Goal: Transaction & Acquisition: Purchase product/service

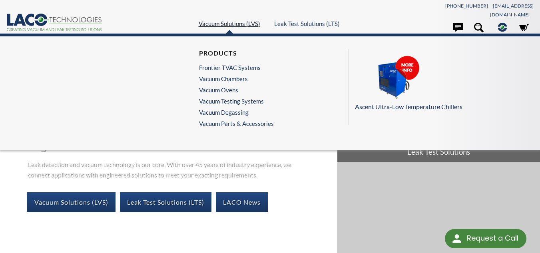
click at [229, 20] on link "Vacuum Solutions (LVS)" at bounding box center [230, 23] width 62 height 7
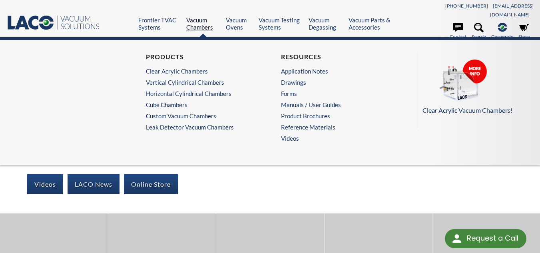
click at [192, 17] on link "Vacuum Chambers" at bounding box center [202, 23] width 33 height 14
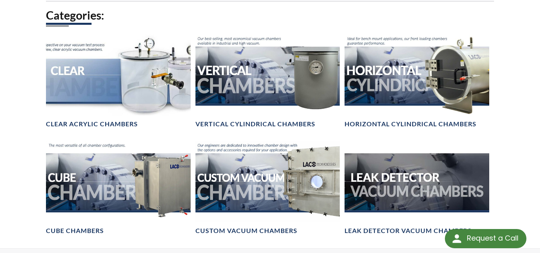
scroll to position [480, 0]
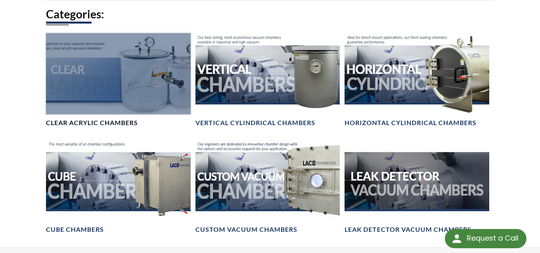
click at [128, 82] on div at bounding box center [118, 73] width 145 height 81
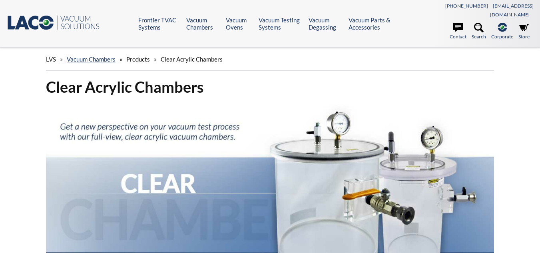
select select "Widget de traducción de idiomas"
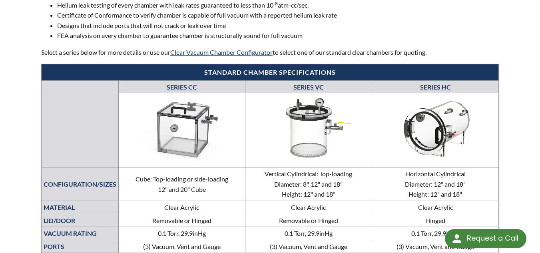
scroll to position [400, 0]
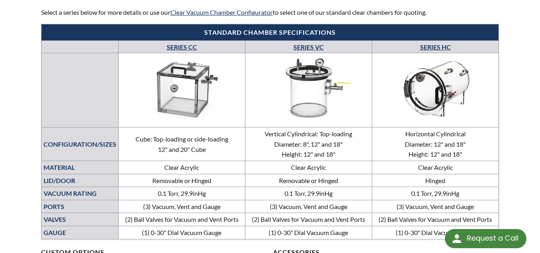
click at [306, 94] on img at bounding box center [309, 88] width 122 height 69
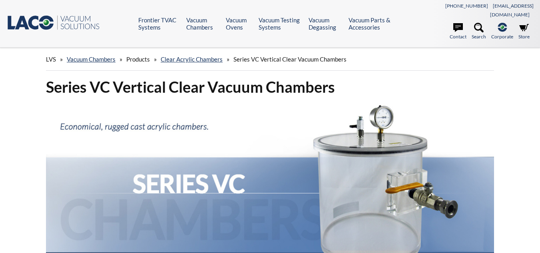
select select "Widget de traducción de idiomas"
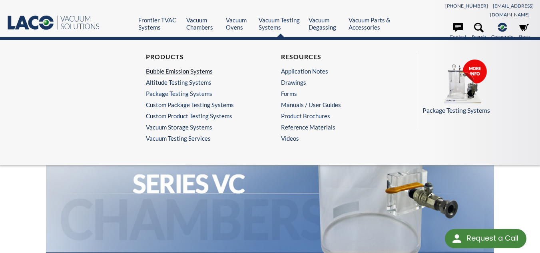
click at [174, 68] on link "Bubble Emission Systems" at bounding box center [201, 71] width 110 height 7
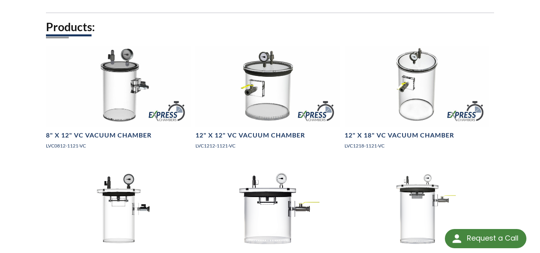
scroll to position [480, 0]
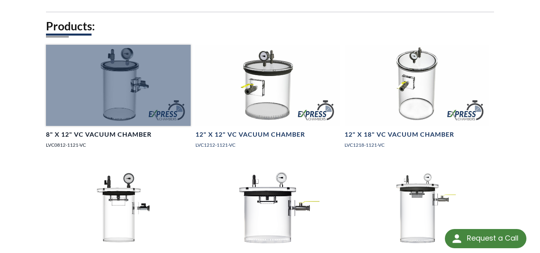
click at [109, 90] on div at bounding box center [118, 85] width 145 height 81
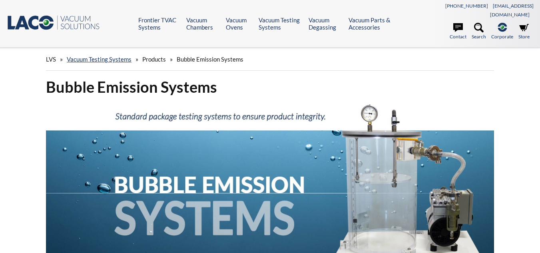
select select "Widget de traducción de idiomas"
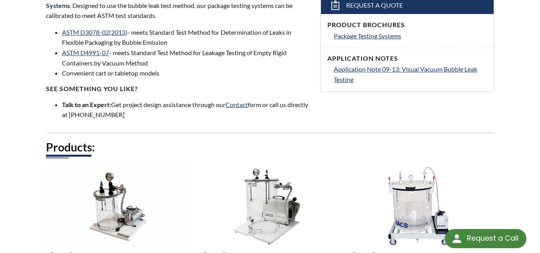
scroll to position [400, 0]
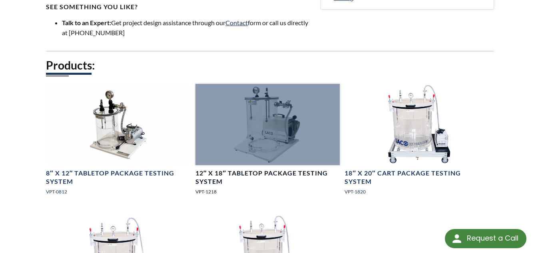
click at [314, 190] on link "12″ x 18″ Tabletop Package Testing System VPT-1218" at bounding box center [268, 143] width 145 height 118
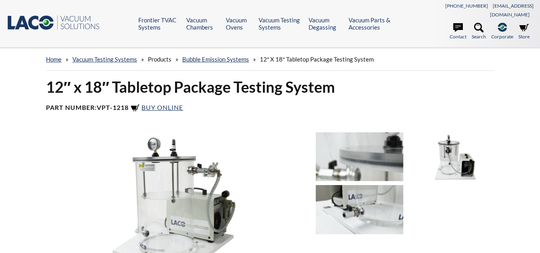
select select "Widget de traducción de idiomas"
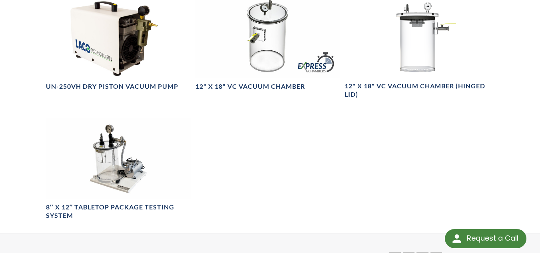
scroll to position [600, 0]
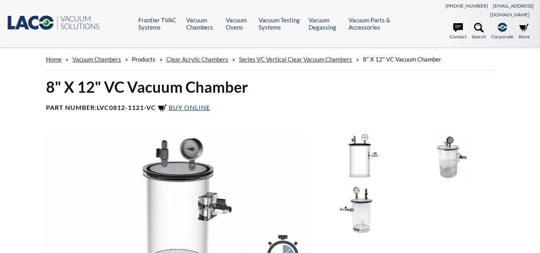
select select "Widget de traducción de idiomas"
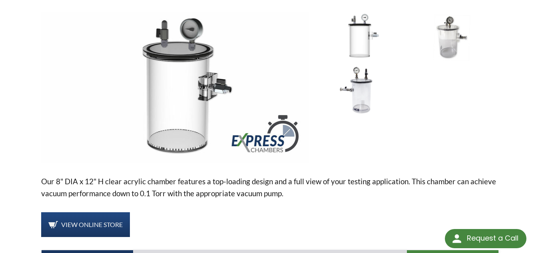
scroll to position [240, 0]
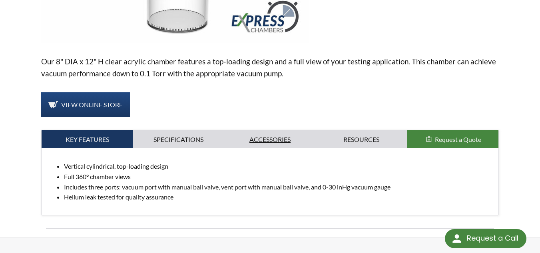
click at [256, 130] on link "Accessories" at bounding box center [270, 139] width 92 height 18
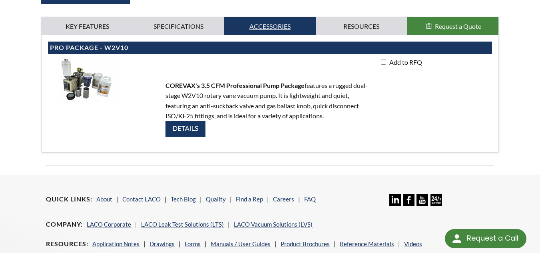
scroll to position [360, 0]
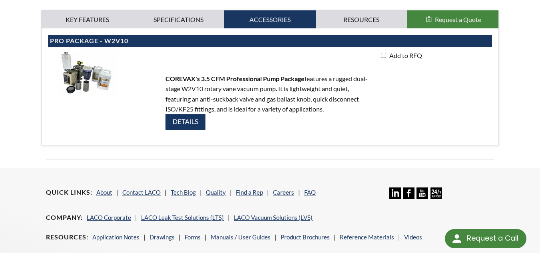
click at [183, 114] on img at bounding box center [186, 122] width 40 height 16
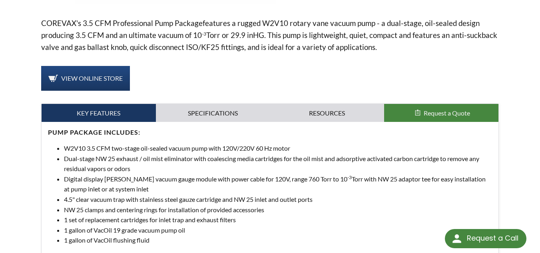
scroll to position [320, 0]
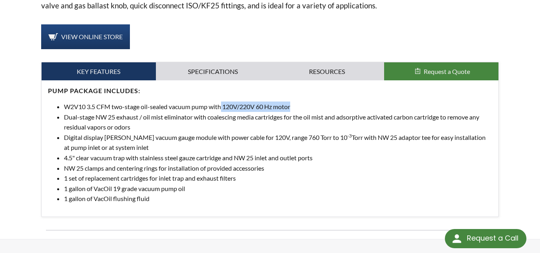
drag, startPoint x: 223, startPoint y: 98, endPoint x: 294, endPoint y: 100, distance: 70.8
click at [294, 102] on li "W2V10 3.5 CFM two-stage oil-sealed vacuum pump with 120V/220V 60 Hz motor" at bounding box center [278, 107] width 428 height 10
click at [331, 194] on li "1 gallon of VacOil flushing fluid" at bounding box center [278, 199] width 428 height 10
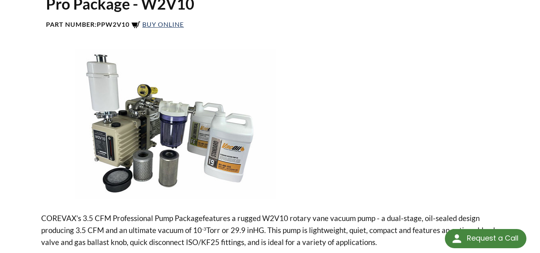
scroll to position [0, 0]
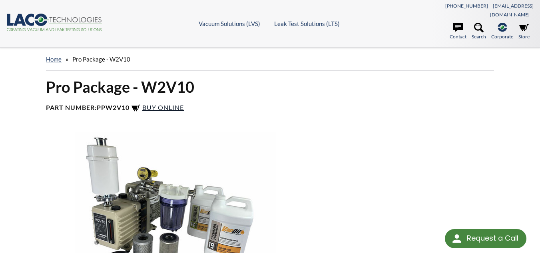
click at [167, 104] on span "Buy Online" at bounding box center [163, 108] width 42 height 8
